Goal: Task Accomplishment & Management: Use online tool/utility

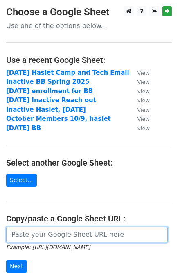
click at [93, 229] on input "url" at bounding box center [87, 234] width 162 height 16
paste input "https://docs.google.com/spreadsheets/d/1pV-VZ4xCS2Ut32o7ojLK3IKIAWFncjXUiCaJxkt…"
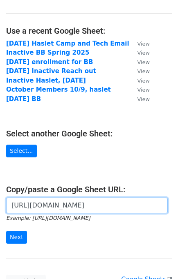
scroll to position [50, 0]
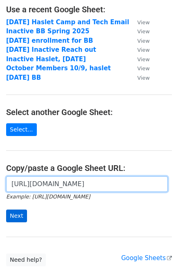
type input "[URL][DOMAIN_NAME]"
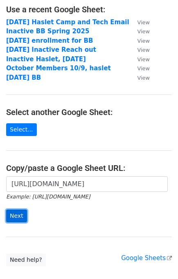
click at [23, 213] on input "Next" at bounding box center [16, 215] width 21 height 13
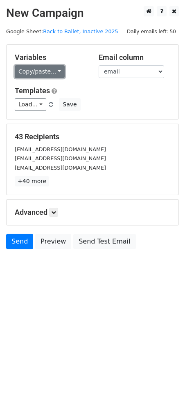
click at [35, 73] on link "Copy/paste..." at bounding box center [40, 71] width 50 height 13
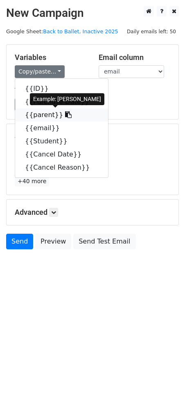
click at [43, 114] on link "{{parent}}" at bounding box center [61, 114] width 93 height 13
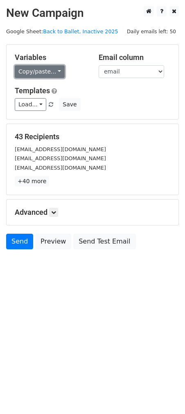
click at [30, 75] on link "Copy/paste..." at bounding box center [40, 71] width 50 height 13
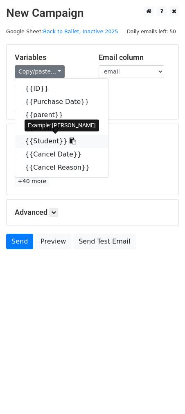
click at [48, 137] on link "{{Student}}" at bounding box center [61, 141] width 93 height 13
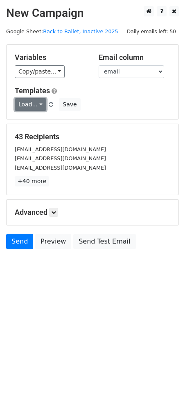
click at [40, 99] on link "Load..." at bounding box center [31, 104] width 32 height 13
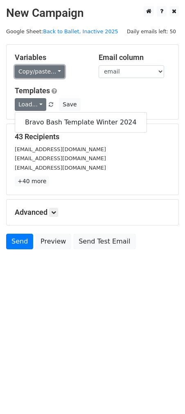
click at [43, 75] on link "Copy/paste..." at bounding box center [40, 71] width 50 height 13
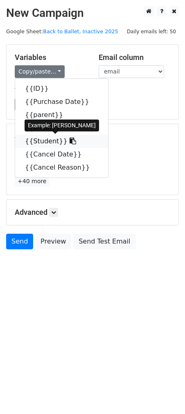
click at [46, 138] on link "{{Student}}" at bounding box center [61, 141] width 93 height 13
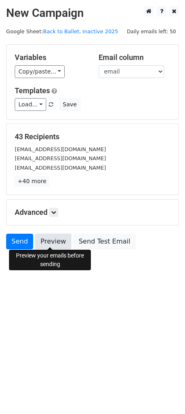
click at [54, 239] on link "Preview" at bounding box center [53, 241] width 36 height 16
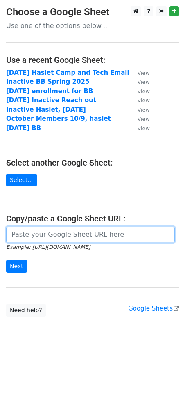
click at [67, 235] on input "url" at bounding box center [90, 234] width 169 height 16
paste input "[URL][DOMAIN_NAME]"
type input "https://docs.google.com/spreadsheets/d/1pV-VZ4xCS2Ut32o7ojLK3IKIAWFncjXUiCaJxkt…"
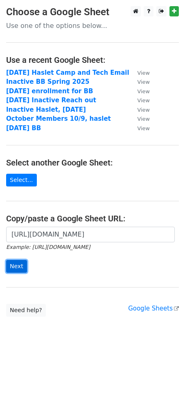
click at [18, 260] on input "Next" at bounding box center [16, 266] width 21 height 13
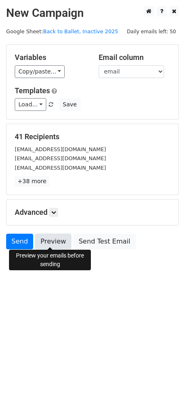
click at [48, 236] on link "Preview" at bounding box center [53, 241] width 36 height 16
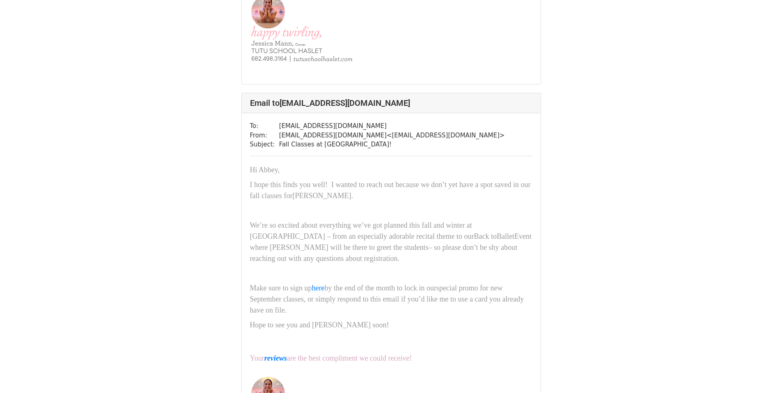
scroll to position [664, 0]
